Goal: Transaction & Acquisition: Download file/media

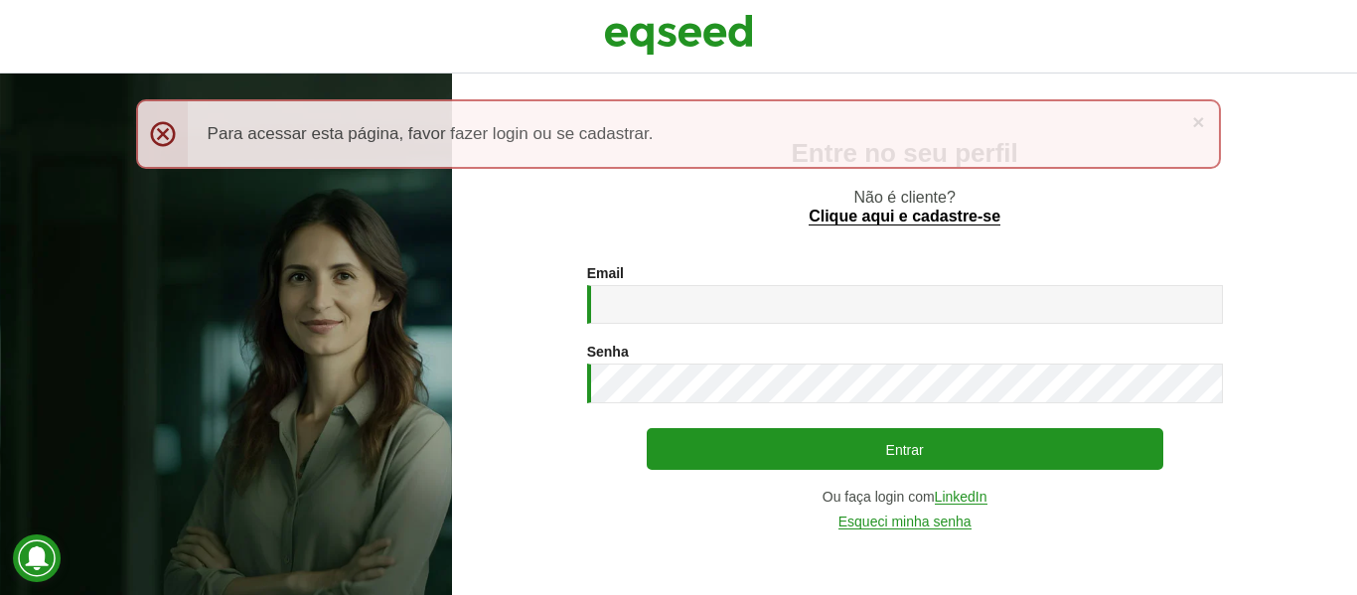
type input "**********"
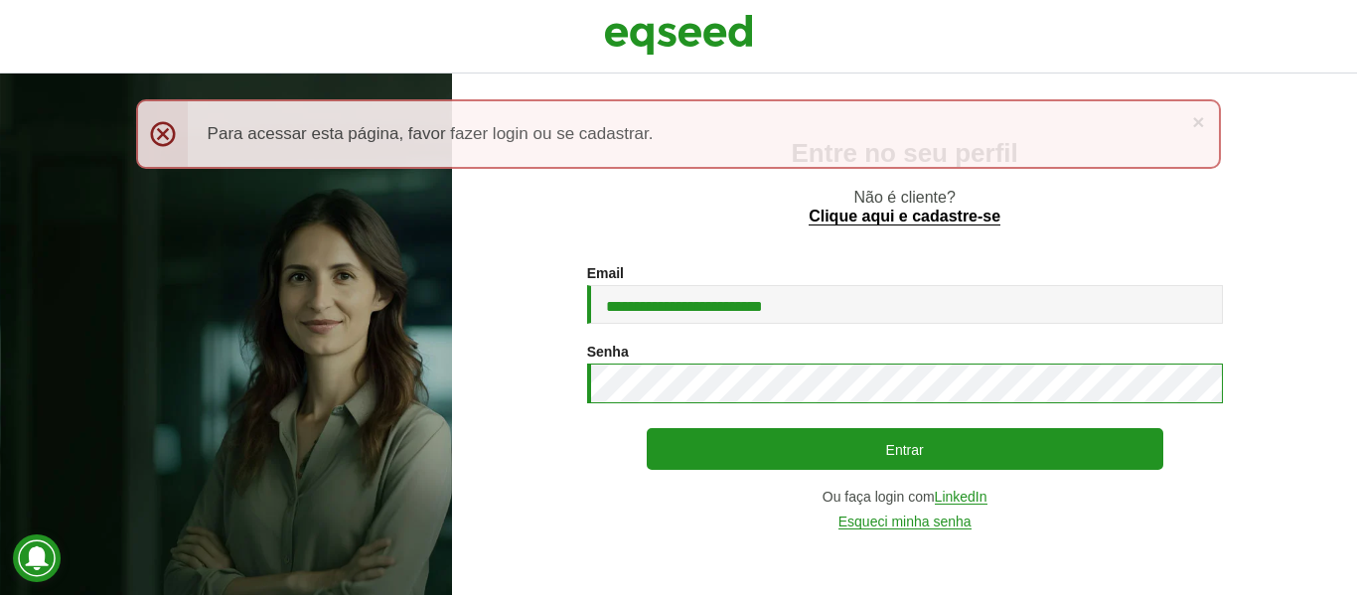
click at [647, 428] on button "Entrar" at bounding box center [905, 449] width 517 height 42
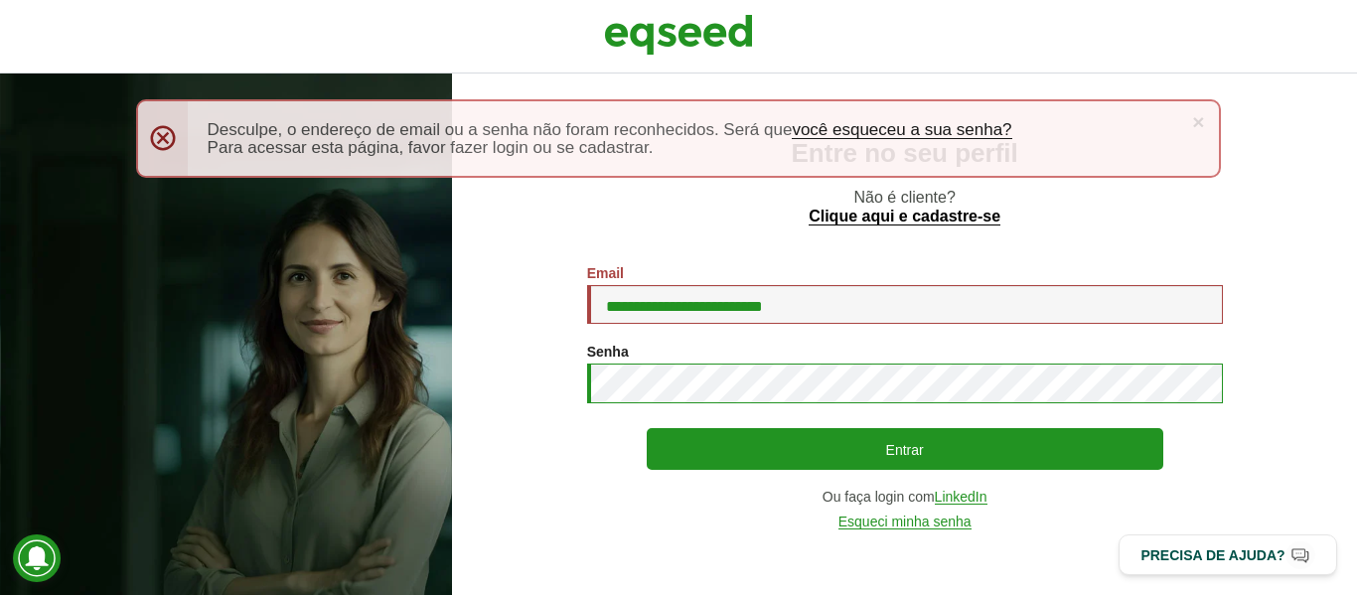
click at [647, 428] on button "Entrar" at bounding box center [905, 449] width 517 height 42
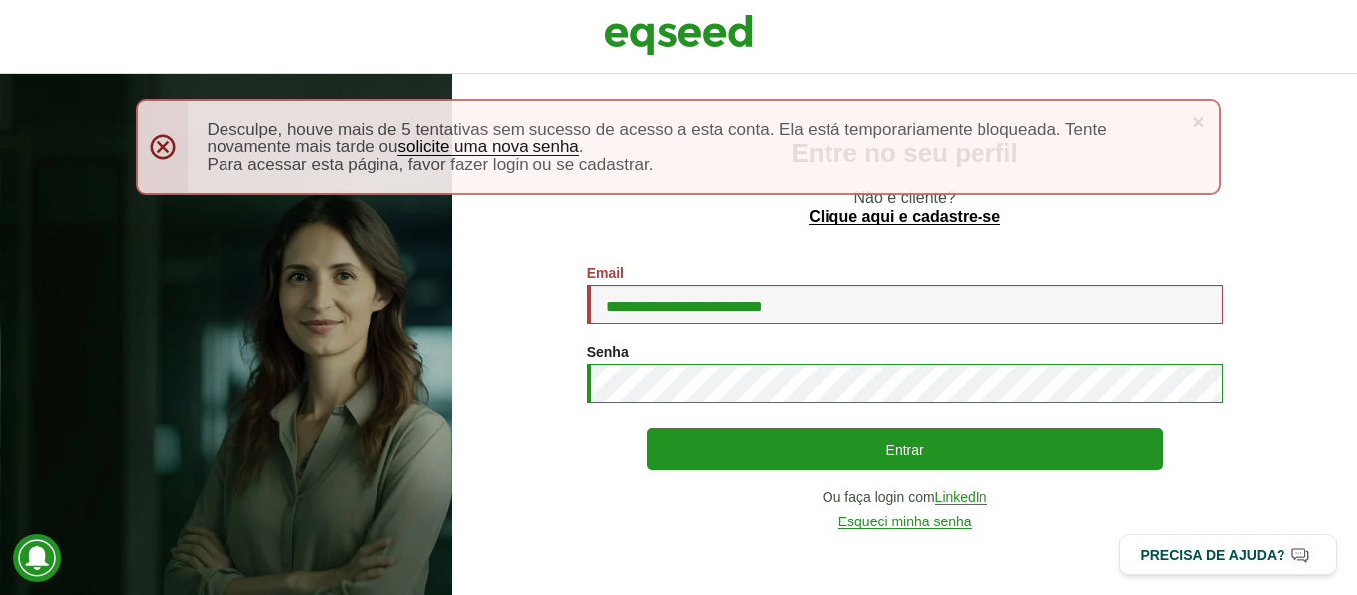
click at [647, 428] on button "Entrar" at bounding box center [905, 449] width 517 height 42
